Goal: Information Seeking & Learning: Learn about a topic

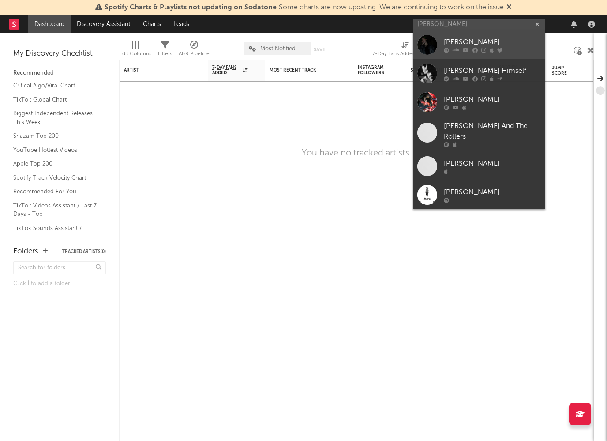
type input "[PERSON_NAME]"
click at [430, 44] on div at bounding box center [427, 45] width 20 height 20
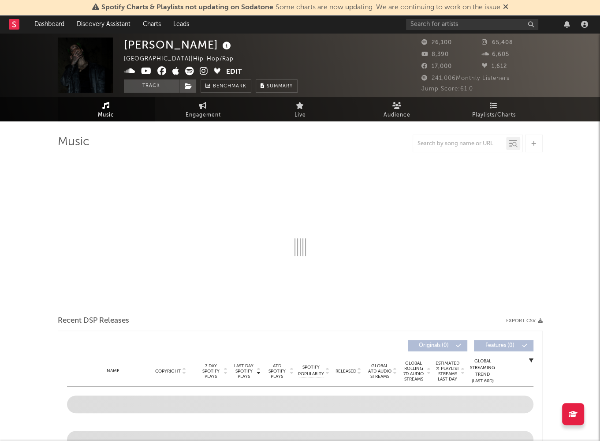
select select "6m"
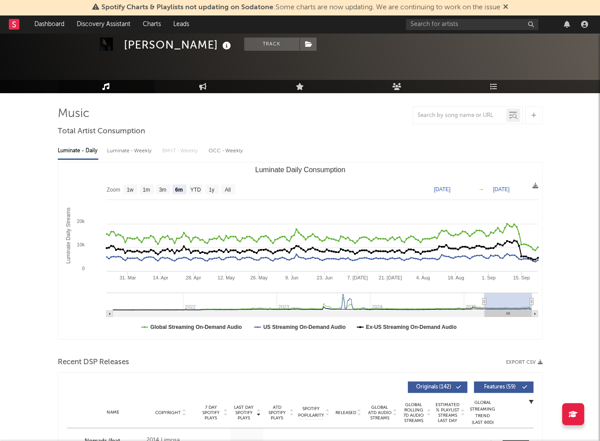
scroll to position [44, 0]
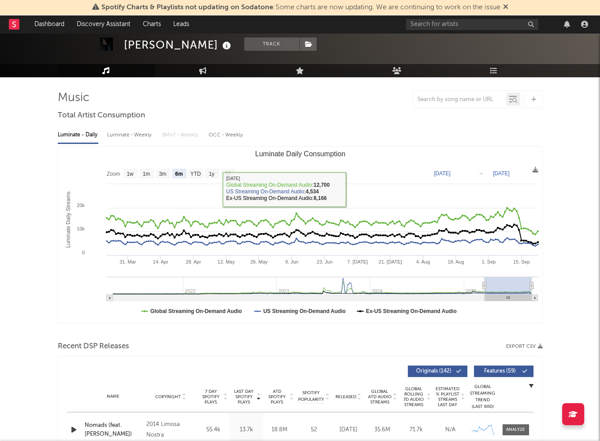
click at [139, 134] on div "Luminate - Weekly" at bounding box center [130, 134] width 46 height 15
select select "6m"
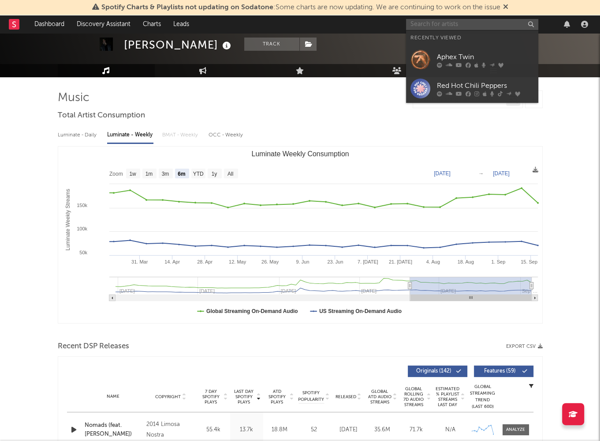
click at [419, 21] on input "text" at bounding box center [472, 24] width 132 height 11
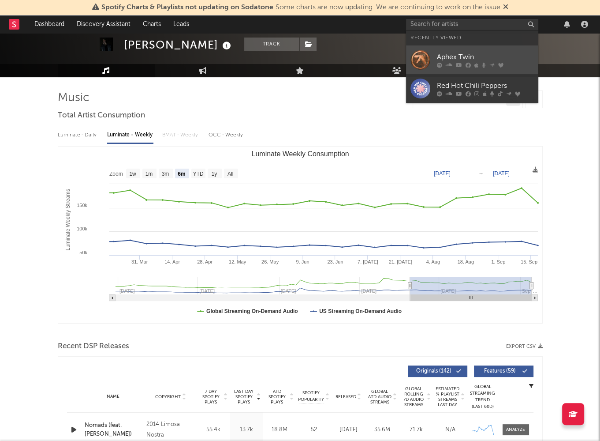
click at [484, 56] on div "Aphex Twin" at bounding box center [485, 57] width 97 height 11
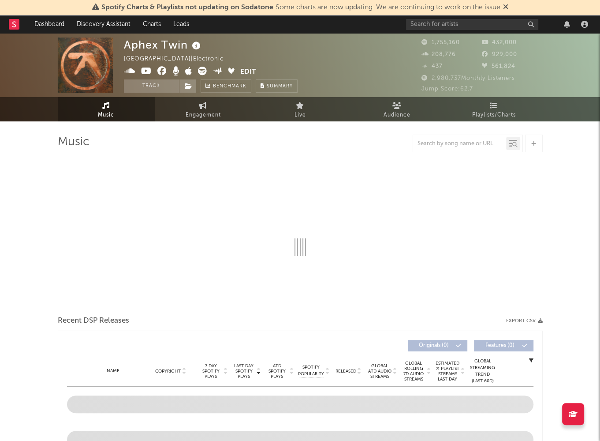
select select "6m"
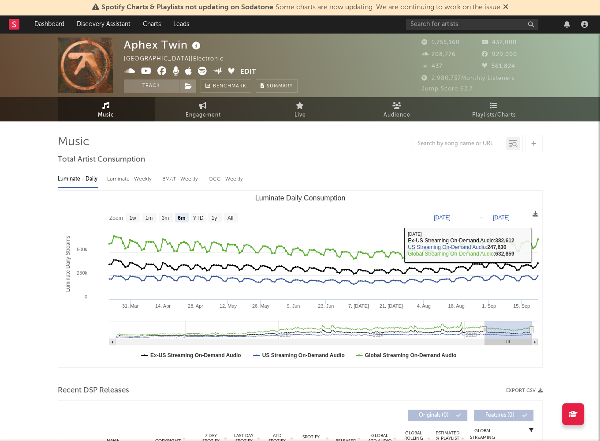
click at [150, 177] on div "Luminate - Weekly" at bounding box center [130, 179] width 46 height 15
select select "6m"
